Goal: Transaction & Acquisition: Purchase product/service

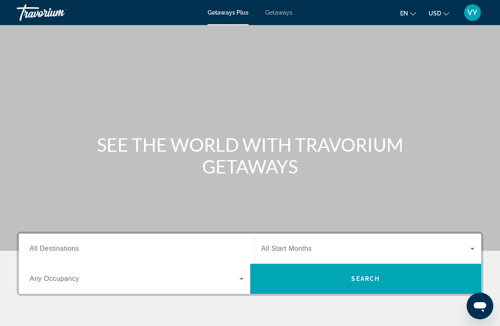
click at [130, 246] on input "Destination All Destinations" at bounding box center [137, 249] width 214 height 10
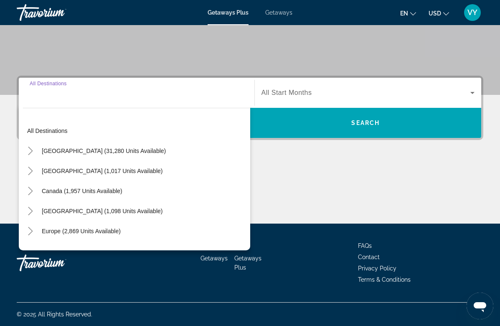
click at [129, 156] on span "Search widget" at bounding box center [104, 151] width 132 height 20
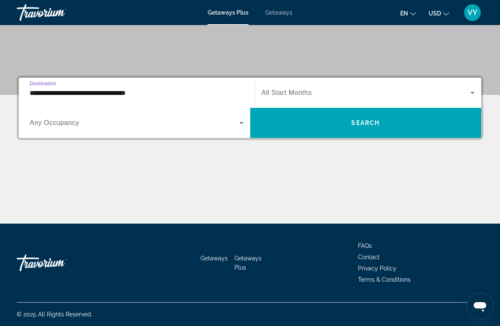
click at [192, 97] on input "**********" at bounding box center [137, 93] width 214 height 10
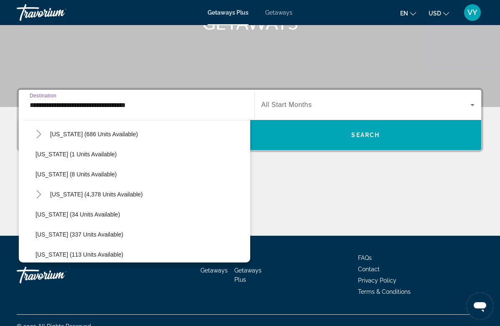
scroll to position [124, 0]
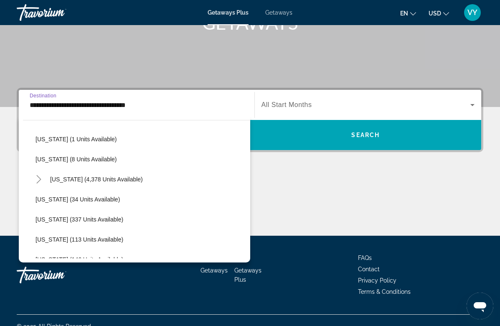
click at [149, 233] on span "Search widget" at bounding box center [140, 239] width 219 height 20
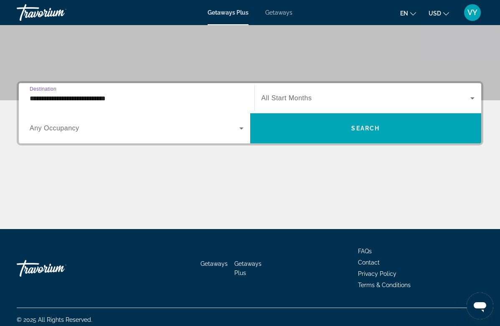
click at [187, 100] on input "**********" at bounding box center [137, 99] width 214 height 10
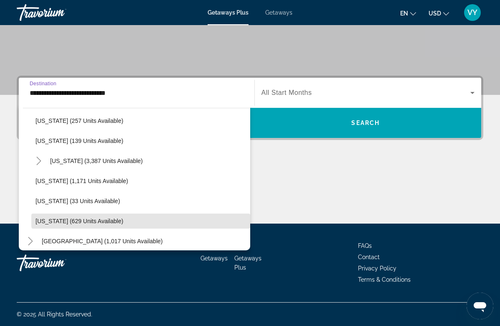
scroll to position [687, 0]
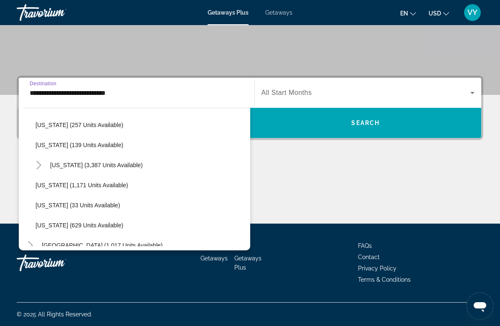
click at [128, 183] on span "Search widget" at bounding box center [140, 185] width 219 height 20
type input "**********"
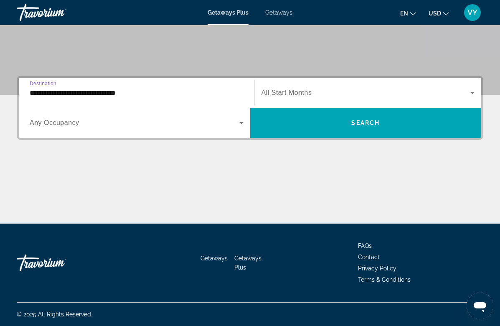
click at [339, 119] on span "Search widget" at bounding box center [365, 123] width 231 height 20
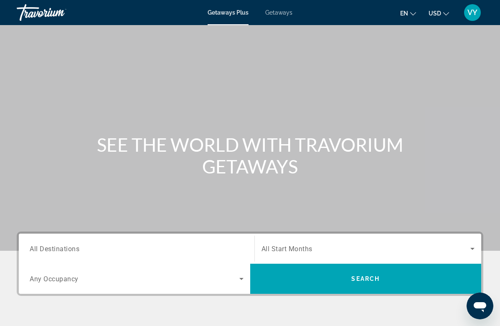
click at [147, 253] on input "Destination All Destinations" at bounding box center [137, 249] width 214 height 10
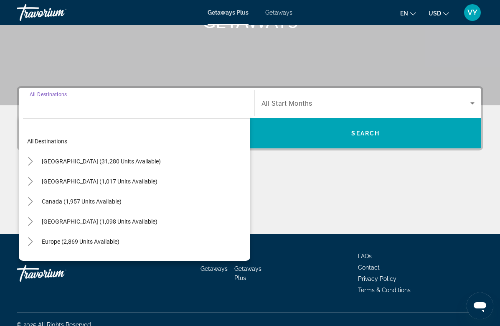
scroll to position [155, 0]
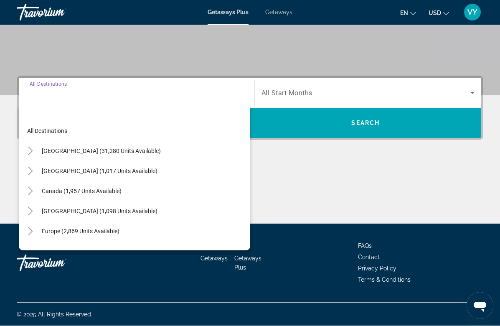
click at [197, 97] on input "Destination All Destinations" at bounding box center [137, 94] width 214 height 10
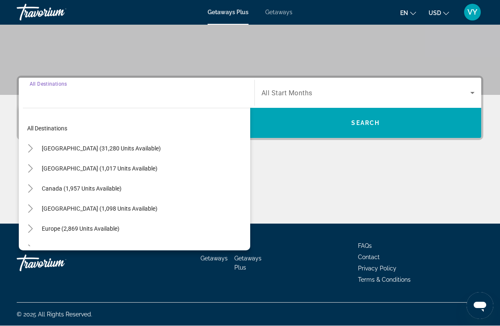
scroll to position [0, 0]
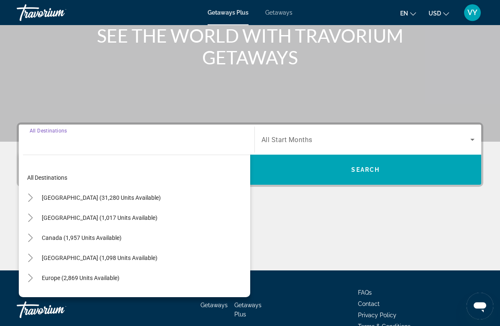
click at [123, 199] on span "United States (31,280 units available)" at bounding box center [101, 197] width 119 height 7
type input "**********"
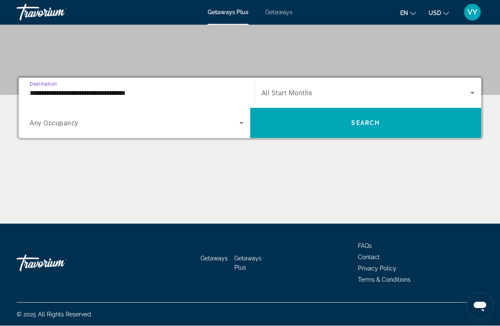
scroll to position [28, 0]
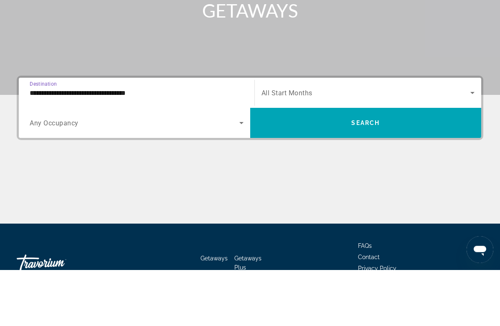
click at [278, 169] on span "Search widget" at bounding box center [365, 179] width 231 height 20
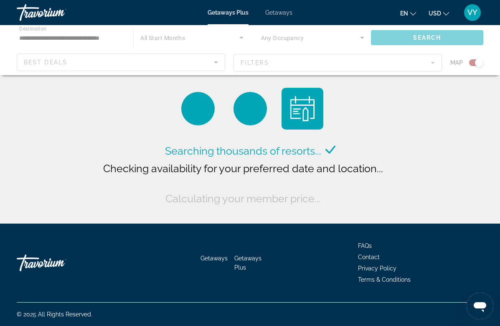
click at [171, 75] on app-product-loader "Searching thousands of resorts... Checking availability for your preferred date…" at bounding box center [250, 116] width 298 height 182
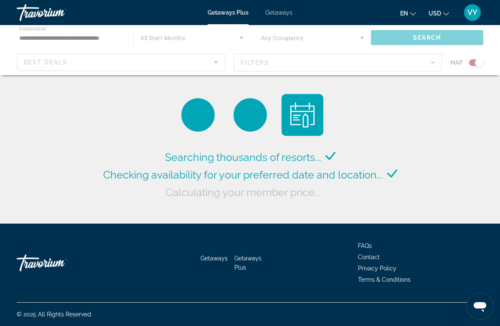
click at [164, 63] on div "Main content" at bounding box center [250, 50] width 500 height 50
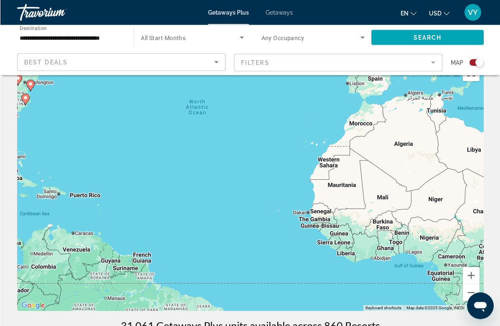
scroll to position [24, 0]
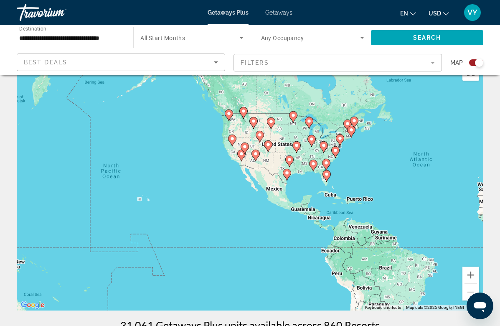
click at [141, 200] on div "To activate drag with keyboard, press Alt + Enter. Once in keyboard drag state,…" at bounding box center [250, 185] width 467 height 251
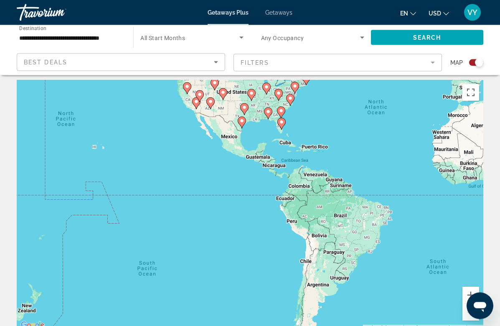
scroll to position [0, 0]
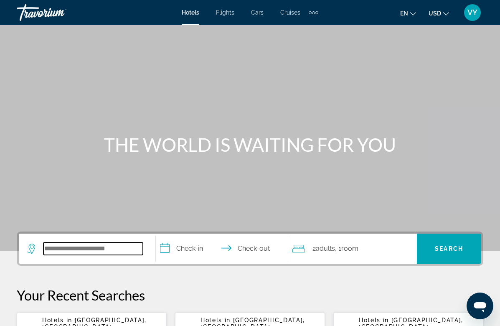
click at [116, 248] on input "Search widget" at bounding box center [92, 248] width 99 height 13
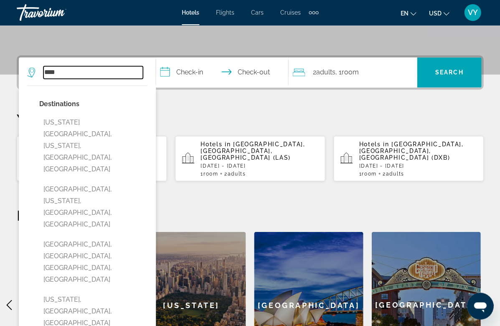
scroll to position [167, 0]
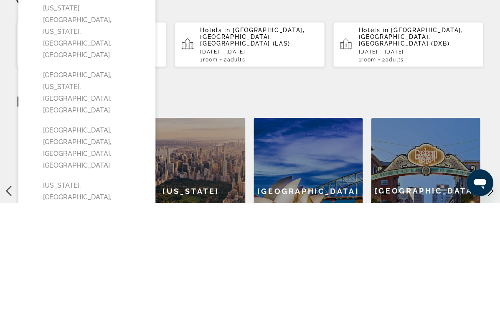
click at [101, 301] on button "[US_STATE], [GEOGRAPHIC_DATA], [GEOGRAPHIC_DATA]" at bounding box center [93, 320] width 108 height 39
type input "**********"
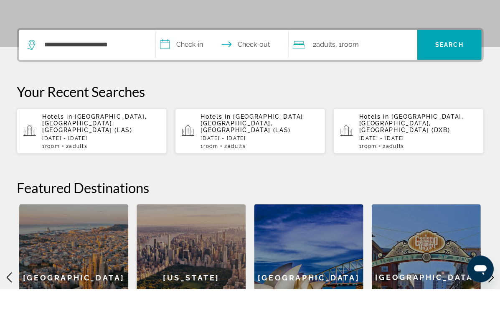
click at [193, 67] on input "**********" at bounding box center [224, 83] width 136 height 33
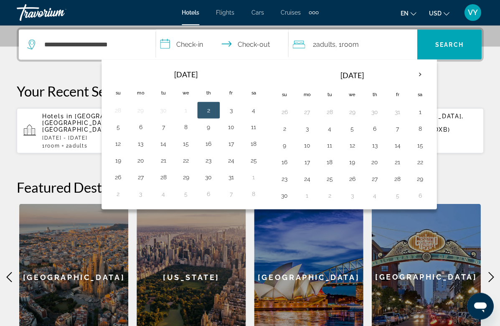
click at [309, 148] on button "10" at bounding box center [306, 145] width 13 height 12
click at [401, 146] on button "14" at bounding box center [397, 145] width 13 height 12
type input "**********"
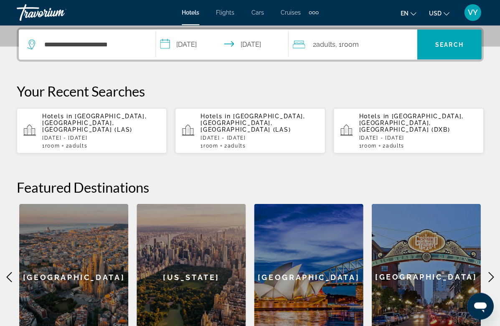
click at [452, 43] on span "Search" at bounding box center [449, 44] width 28 height 7
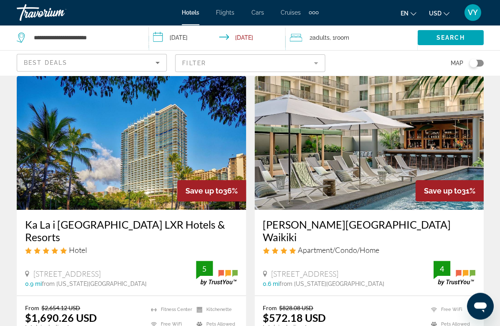
scroll to position [339, 0]
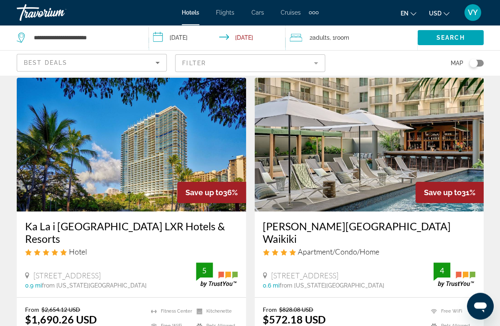
click at [138, 247] on div "Hotel" at bounding box center [131, 251] width 213 height 9
click at [131, 230] on h3 "Ka La i [GEOGRAPHIC_DATA] LXR Hotels & Resorts" at bounding box center [131, 232] width 213 height 25
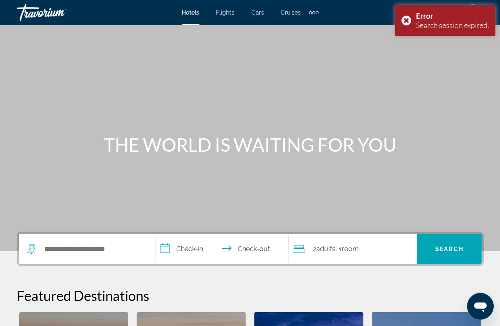
click at [401, 21] on div "Error Search session expired." at bounding box center [445, 20] width 100 height 31
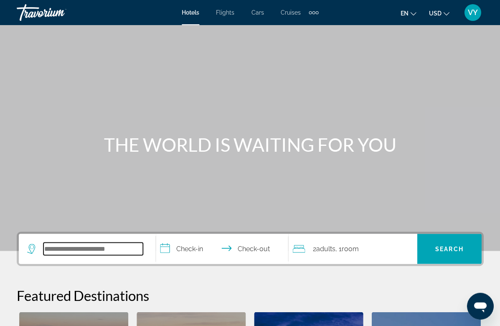
click at [112, 248] on input "Search widget" at bounding box center [92, 248] width 99 height 13
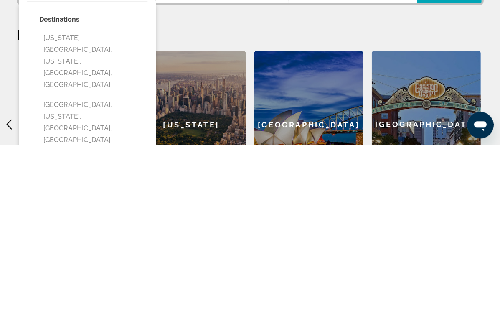
type input "**********"
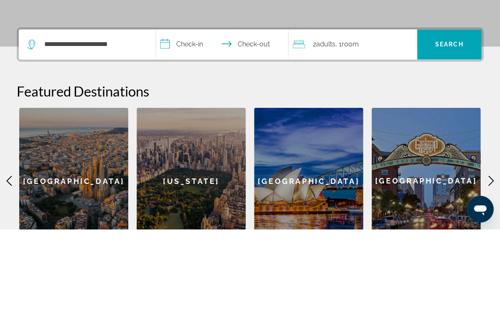
click at [195, 126] on input "**********" at bounding box center [224, 142] width 136 height 33
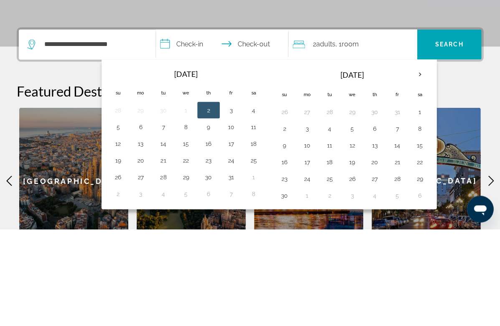
scroll to position [204, 0]
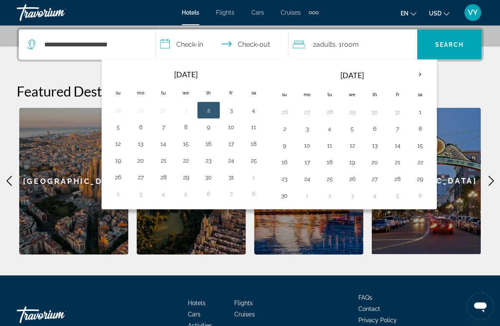
click at [309, 165] on button "17" at bounding box center [306, 162] width 13 height 12
click at [421, 164] on button "22" at bounding box center [419, 162] width 13 height 12
type input "**********"
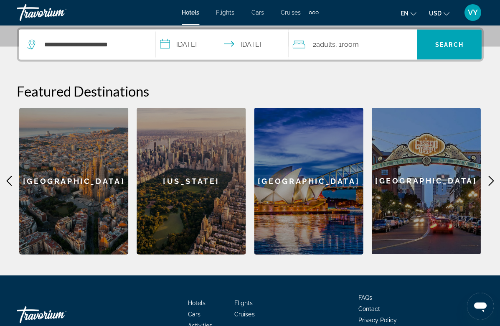
click at [449, 45] on span "Search" at bounding box center [449, 44] width 28 height 7
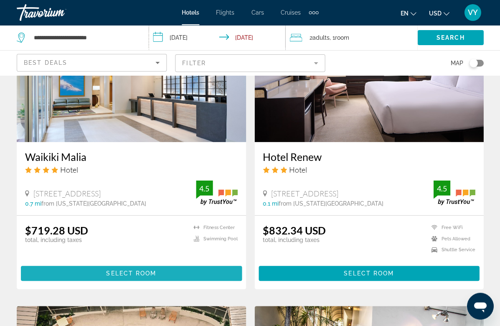
scroll to position [1298, 0]
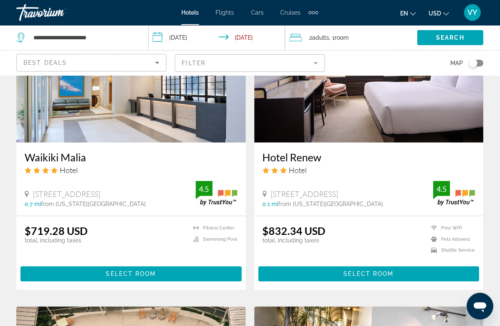
click at [165, 269] on span "Main content" at bounding box center [131, 274] width 221 height 20
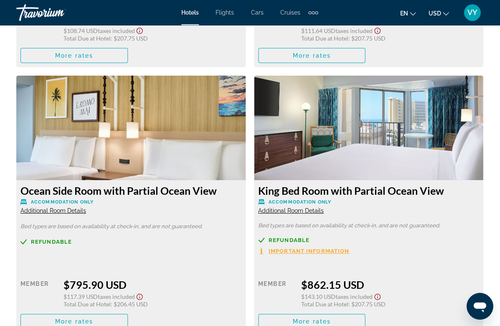
scroll to position [2315, 0]
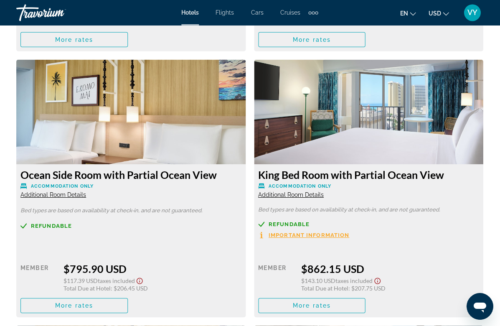
click at [139, 144] on img "Main content" at bounding box center [131, 111] width 229 height 104
click at [136, 168] on h3 "Ocean Side Room with Partial Ocean View" at bounding box center [131, 174] width 221 height 13
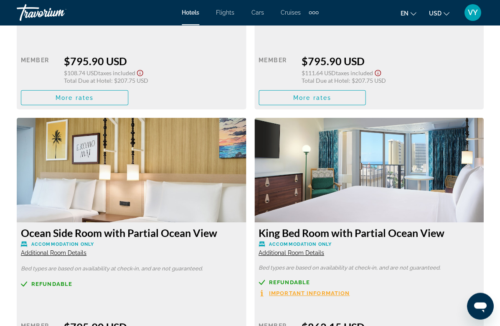
scroll to position [2257, 0]
click at [129, 226] on h3 "Ocean Side Room with Partial Ocean View" at bounding box center [131, 232] width 221 height 13
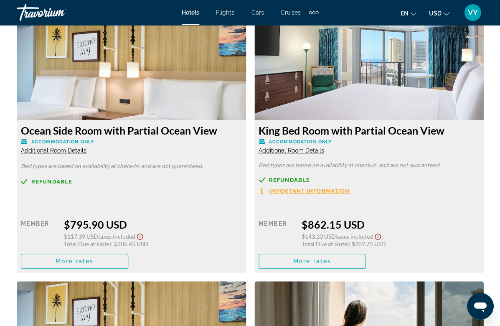
scroll to position [2369, 0]
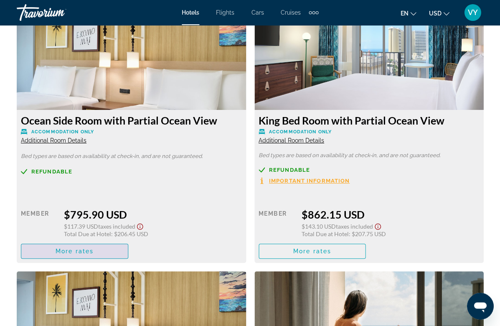
click at [109, 241] on span "Main content" at bounding box center [74, 251] width 107 height 20
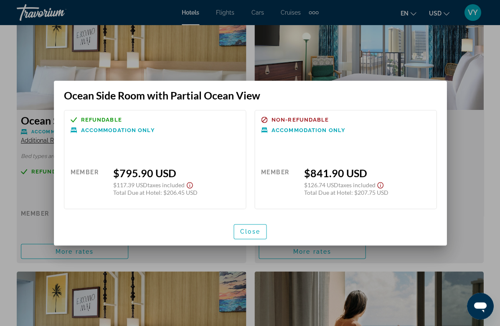
click at [464, 146] on div at bounding box center [250, 163] width 500 height 326
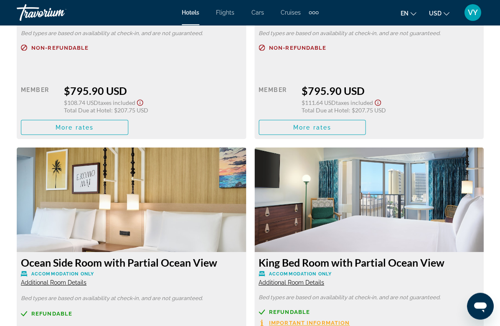
scroll to position [2212, 0]
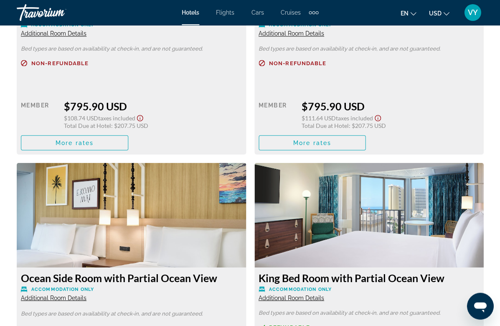
click at [132, 271] on h3 "Ocean Side Room with Partial Ocean View" at bounding box center [131, 277] width 221 height 13
click at [131, 271] on h3 "Ocean Side Room with Partial Ocean View" at bounding box center [131, 277] width 221 height 13
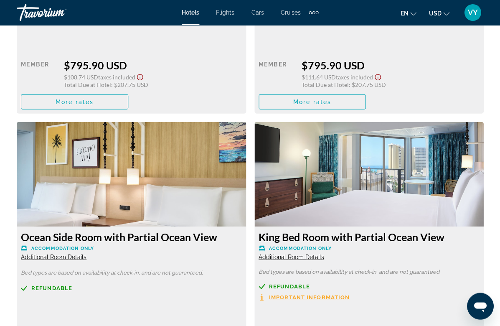
scroll to position [2297, 0]
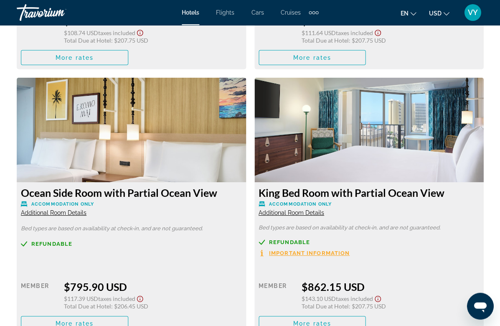
click at [96, 313] on span "Main content" at bounding box center [74, 323] width 107 height 20
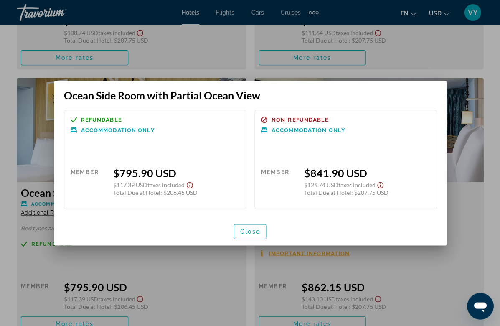
click at [144, 255] on div at bounding box center [250, 163] width 500 height 326
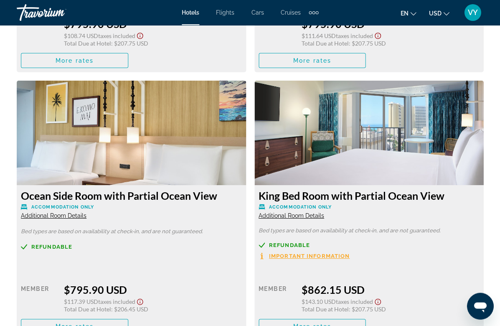
scroll to position [2298, 0]
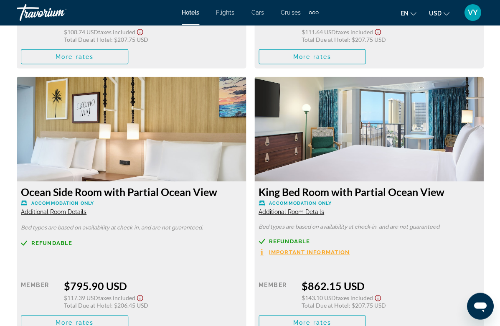
click at [108, 279] on div "$795.90 USD" at bounding box center [152, 285] width 178 height 13
click at [121, 279] on div "$795.90 USD" at bounding box center [152, 285] width 178 height 13
click at [125, 302] on div "Total Due at Hotel : $206.45 USD" at bounding box center [152, 305] width 178 height 7
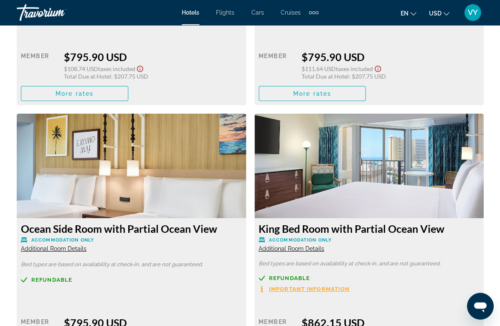
scroll to position [2255, 0]
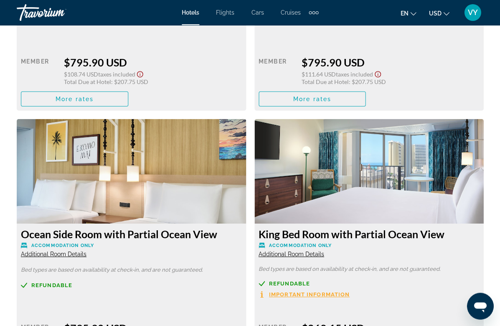
click at [179, 228] on h3 "Ocean Side Room with Partial Ocean View" at bounding box center [131, 234] width 221 height 13
click at [172, 228] on h3 "Ocean Side Room with Partial Ocean View" at bounding box center [131, 234] width 221 height 13
click at [72, 251] on span "Additional Room Details" at bounding box center [54, 254] width 66 height 7
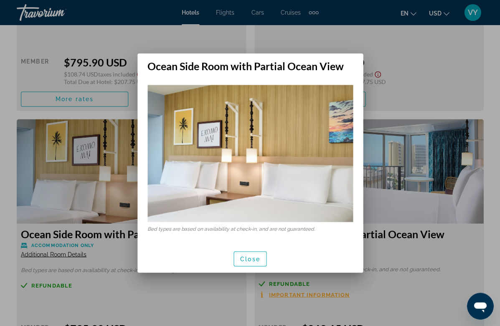
scroll to position [0, 0]
click at [250, 266] on span "button" at bounding box center [250, 259] width 33 height 20
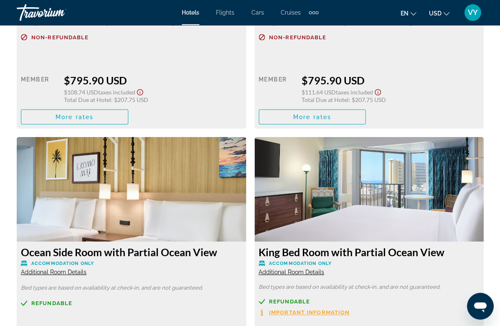
scroll to position [2236, 0]
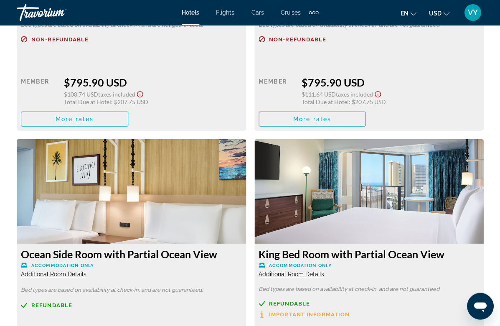
click at [176, 247] on h3 "Ocean Side Room with Partial Ocean View" at bounding box center [131, 253] width 221 height 13
click at [194, 210] on img "Main content" at bounding box center [131, 191] width 229 height 104
click at [178, 247] on h3 "Ocean Side Room with Partial Ocean View" at bounding box center [131, 253] width 221 height 13
click at [76, 262] on span "Accommodation Only" at bounding box center [62, 264] width 63 height 5
click at [63, 270] on span "Additional Room Details" at bounding box center [54, 273] width 66 height 7
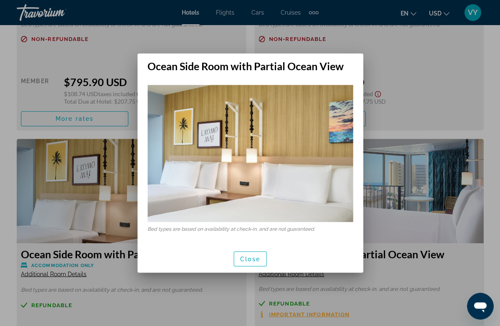
scroll to position [0, 0]
click at [167, 283] on div at bounding box center [250, 163] width 500 height 326
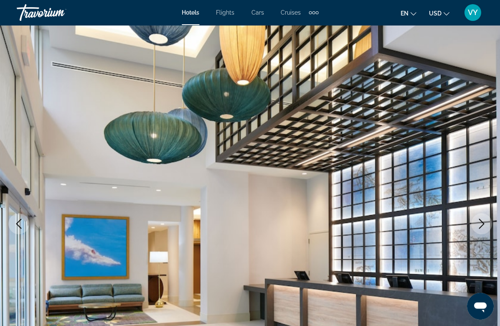
scroll to position [2236, 0]
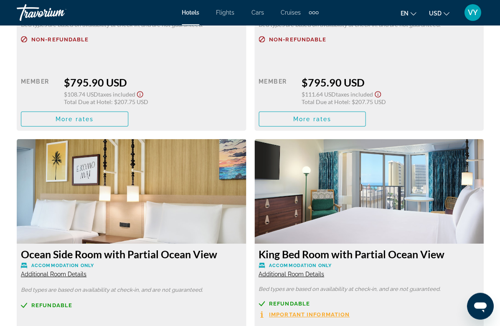
click at [259, 270] on span "Additional Room Details" at bounding box center [292, 273] width 66 height 7
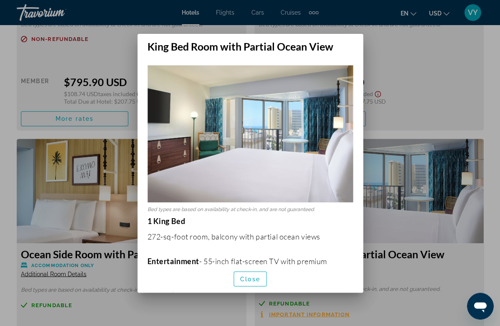
click at [187, 310] on div at bounding box center [250, 163] width 500 height 326
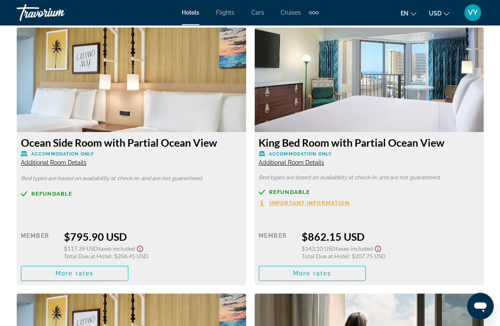
scroll to position [2346, 0]
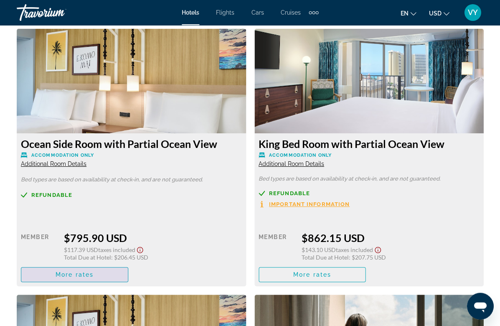
click at [94, 264] on span "Main content" at bounding box center [74, 274] width 107 height 20
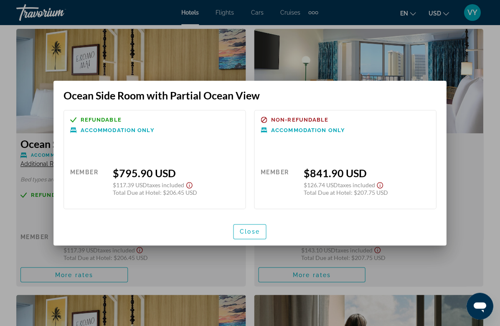
click at [166, 196] on div "Retail $0.00 when you redeem Member $795.90 USD $117.39 USD Taxes included Tota…" at bounding box center [155, 176] width 169 height 51
click at [246, 226] on span "button" at bounding box center [250, 231] width 33 height 20
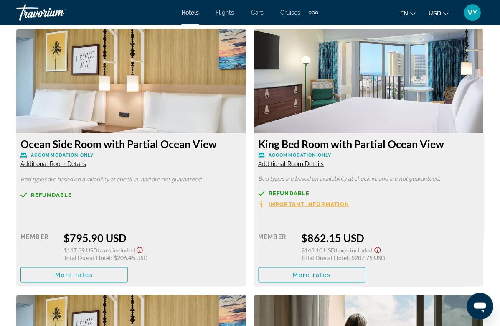
scroll to position [2346, 0]
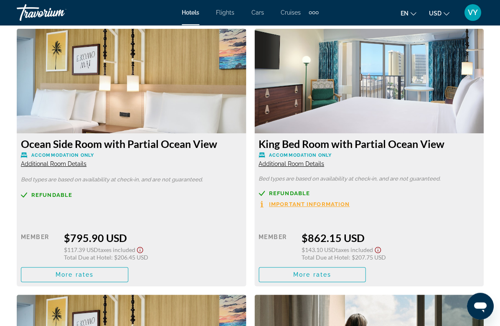
click at [101, 231] on div "$795.90 USD" at bounding box center [152, 237] width 178 height 13
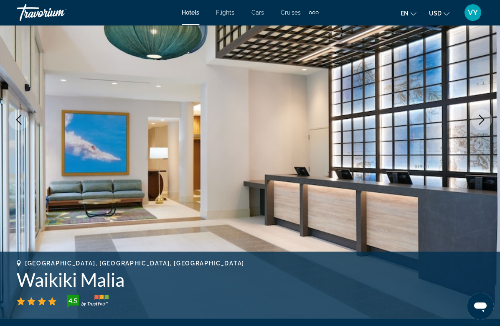
scroll to position [87, 0]
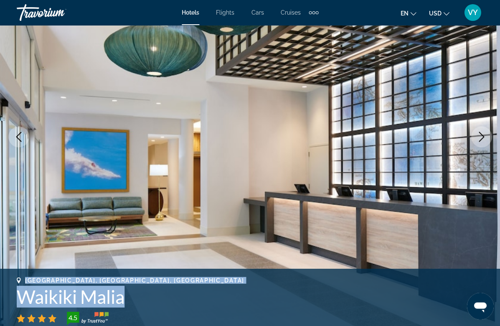
copy div "[GEOGRAPHIC_DATA], [GEOGRAPHIC_DATA], [GEOGRAPHIC_DATA] Waikiki Malia"
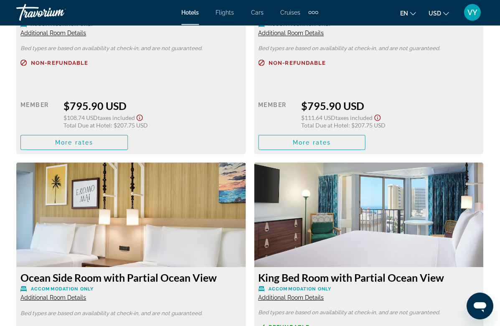
scroll to position [2206, 0]
